Goal: Find specific page/section: Find specific page/section

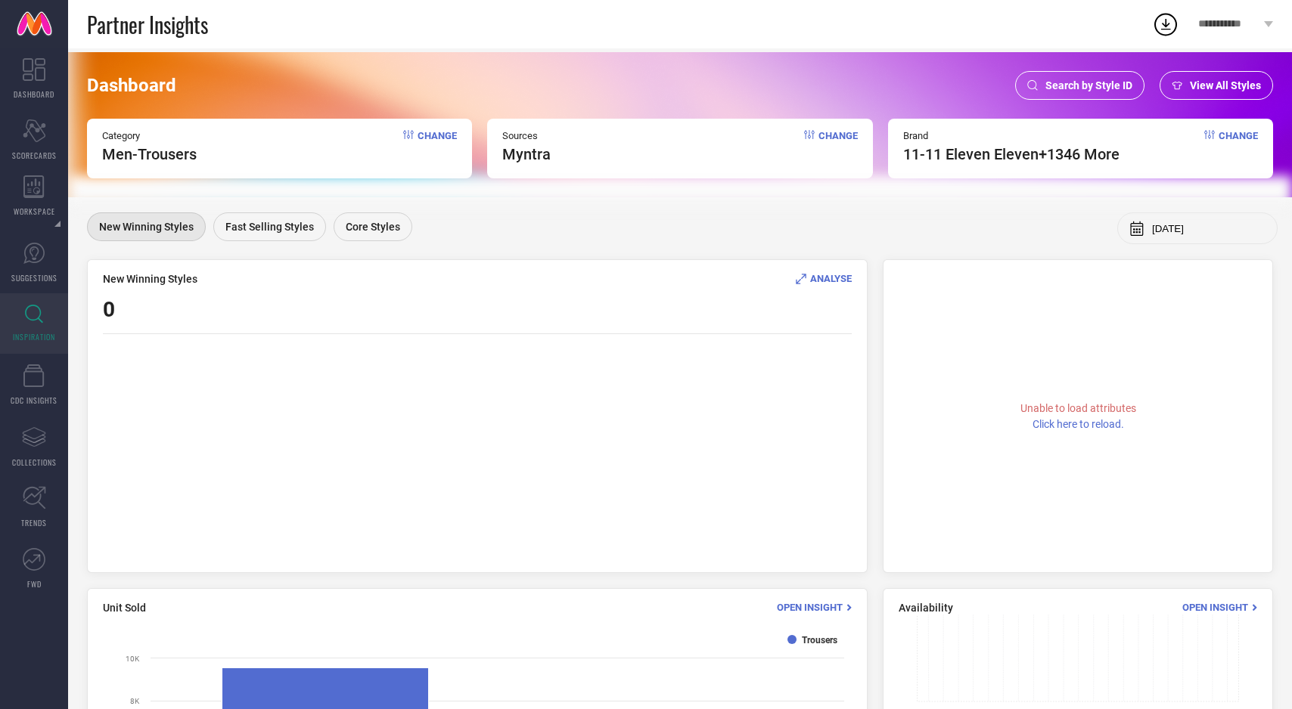
click at [1219, 82] on span "View All Styles" at bounding box center [1225, 85] width 71 height 12
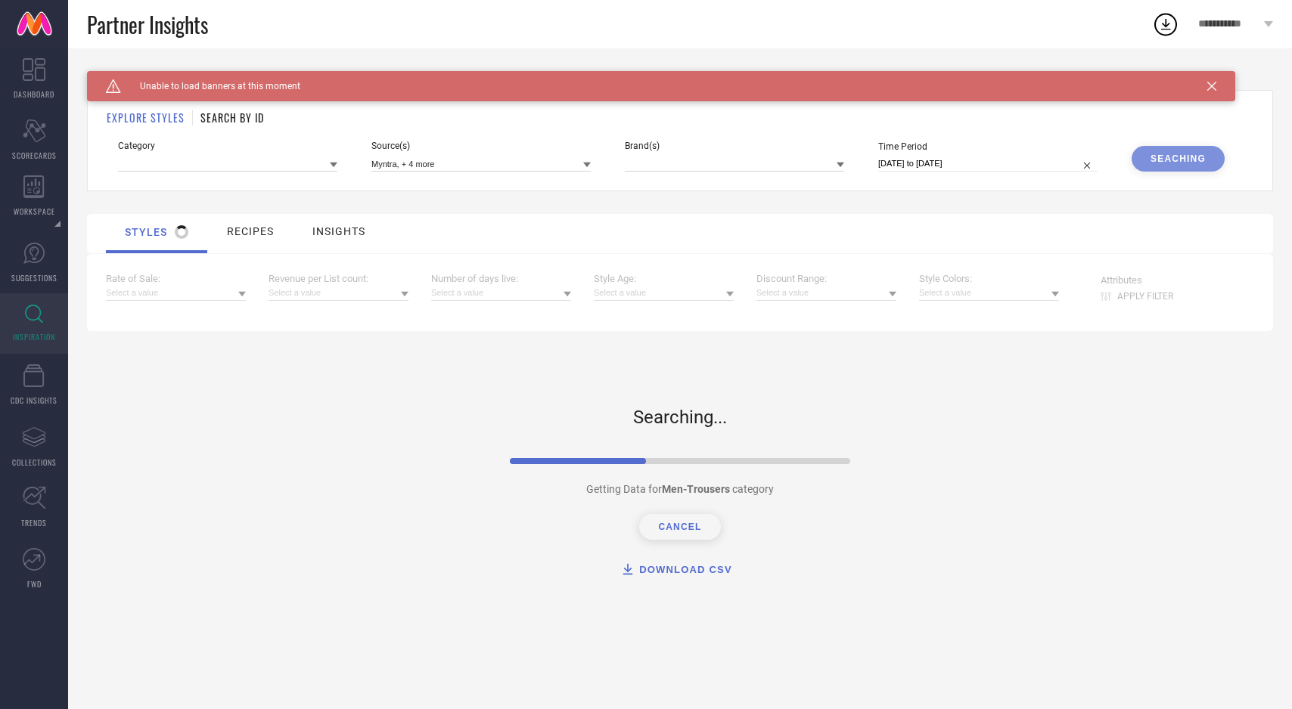
click at [245, 117] on h1 "SEARCH BY ID" at bounding box center [232, 118] width 64 height 16
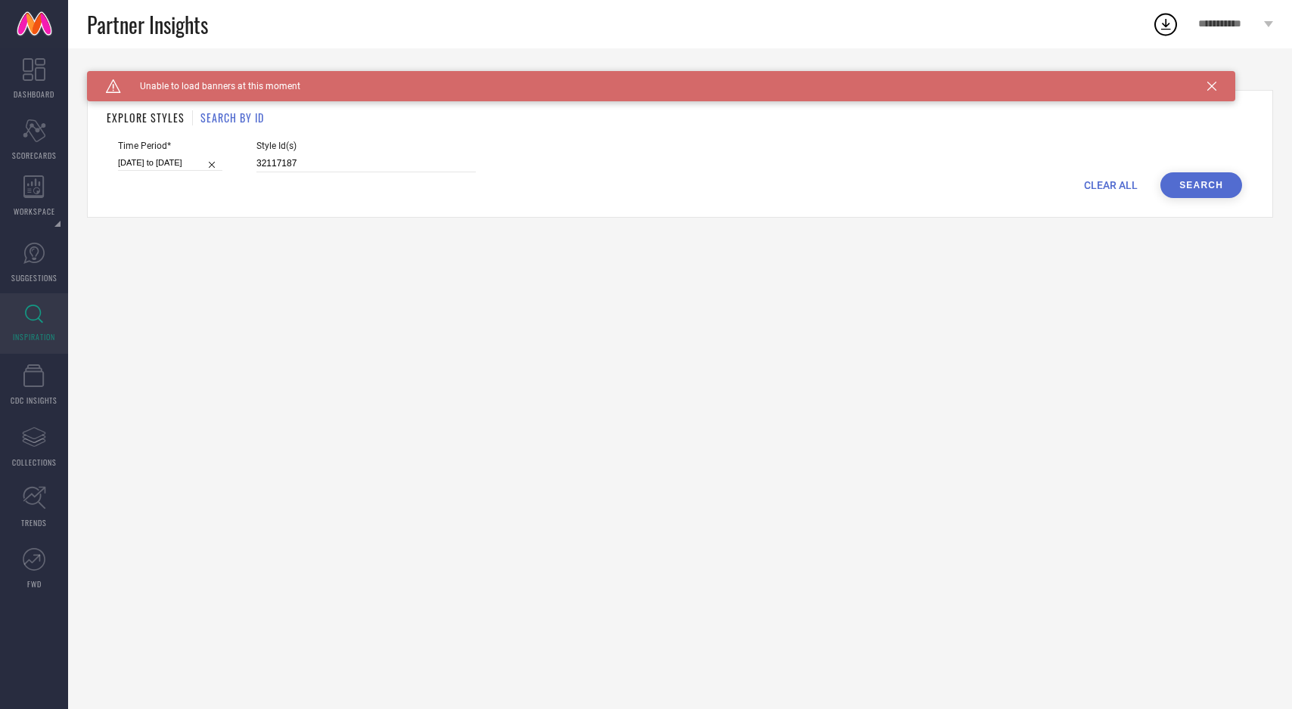
click at [1192, 178] on button "Search" at bounding box center [1201, 185] width 82 height 26
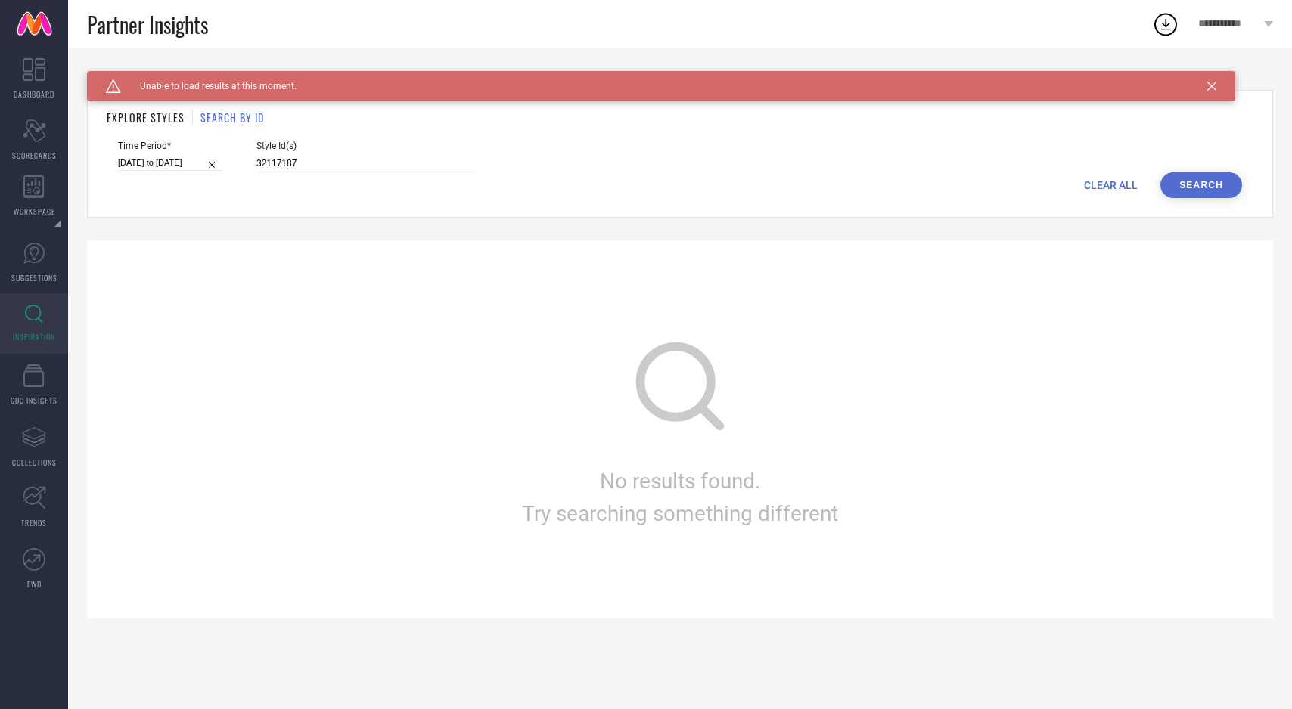
click at [1192, 178] on button "Search" at bounding box center [1201, 185] width 82 height 26
click at [1210, 87] on icon at bounding box center [1211, 86] width 9 height 9
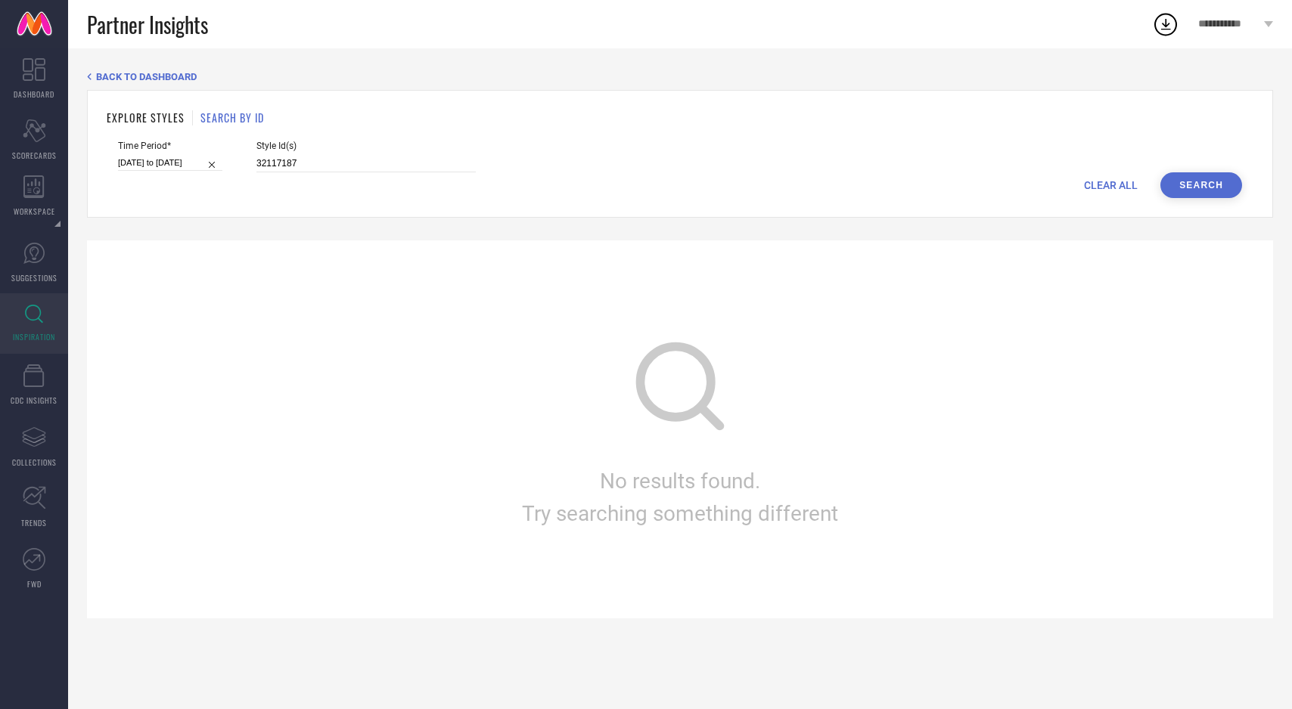
click at [1214, 185] on button "Search" at bounding box center [1201, 185] width 82 height 26
click at [143, 108] on div "EXPLORE STYLES SEARCH BY ID Time Period* [DATE] to [DATE] Style Id(s) 32117187 …" at bounding box center [680, 154] width 1186 height 128
click at [143, 115] on h1 "EXPLORE STYLES" at bounding box center [146, 118] width 78 height 16
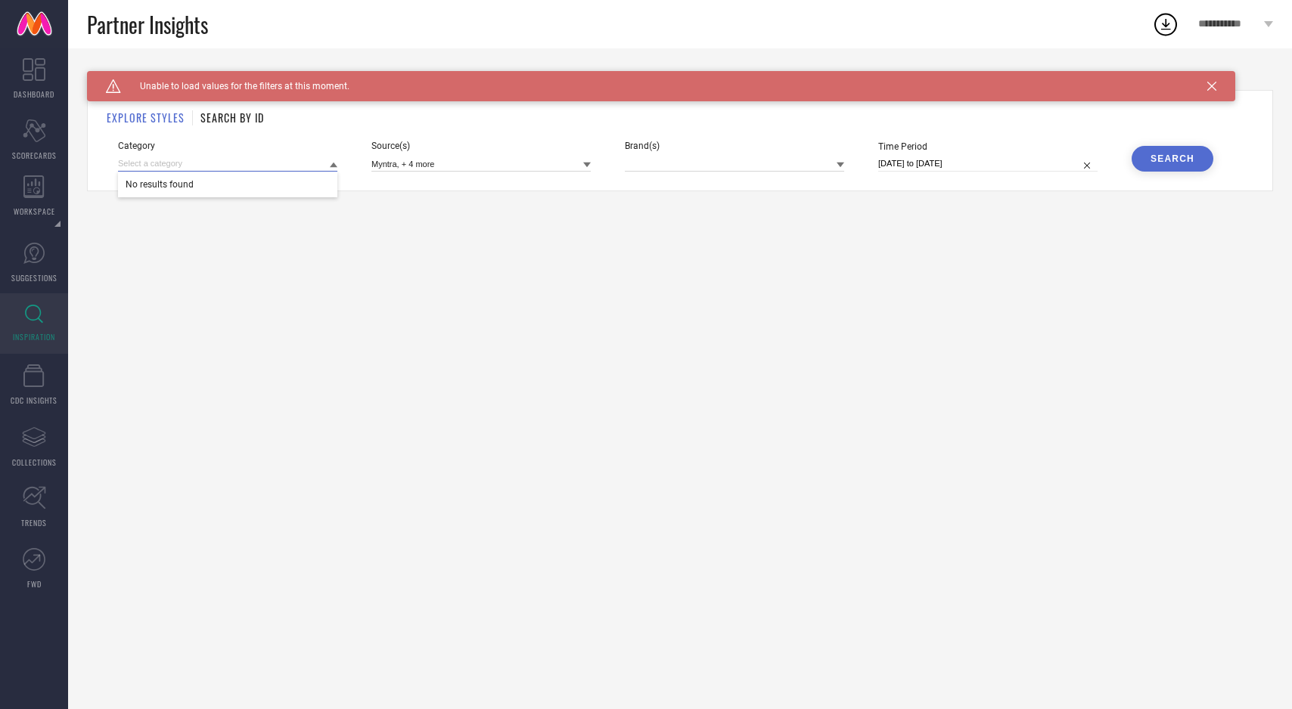
click at [206, 156] on input at bounding box center [227, 164] width 219 height 16
click at [190, 166] on input at bounding box center [227, 164] width 219 height 16
click at [233, 163] on input at bounding box center [227, 164] width 219 height 16
